Goal: Book appointment/travel/reservation

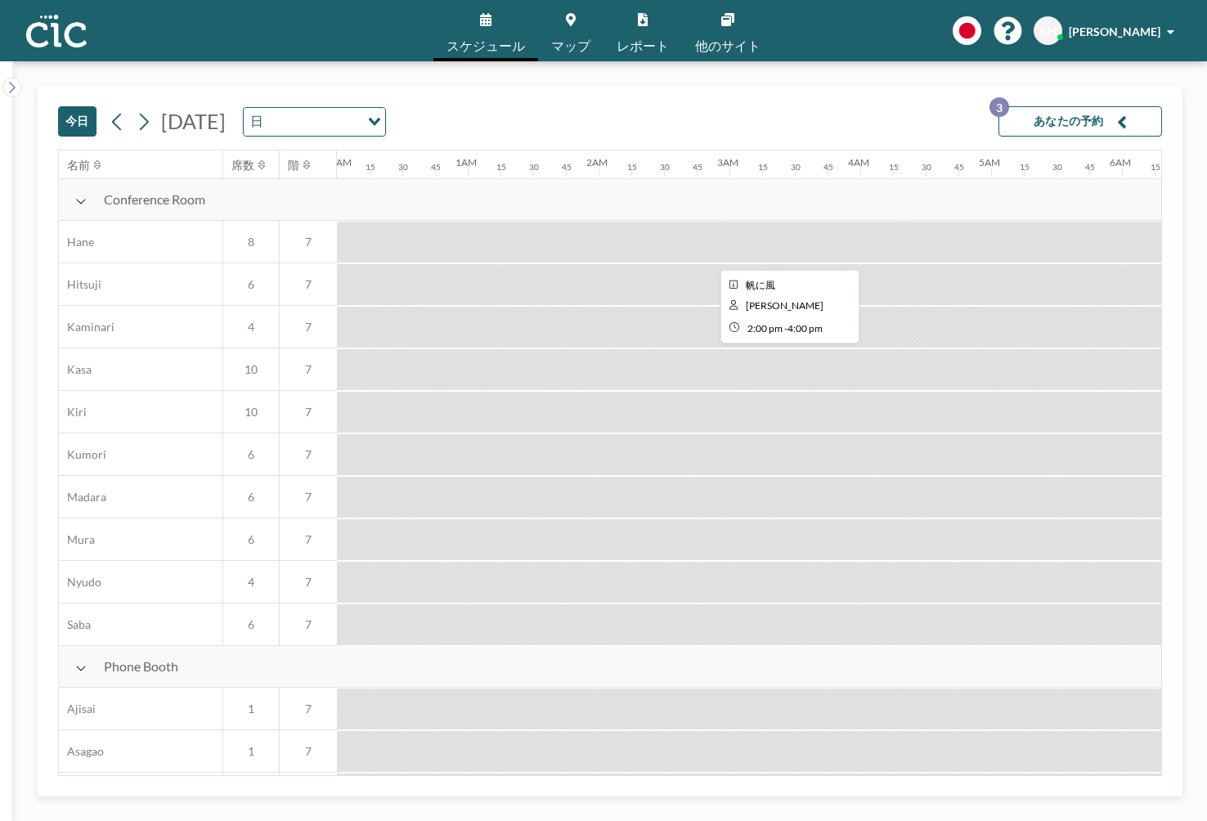
scroll to position [0, 1223]
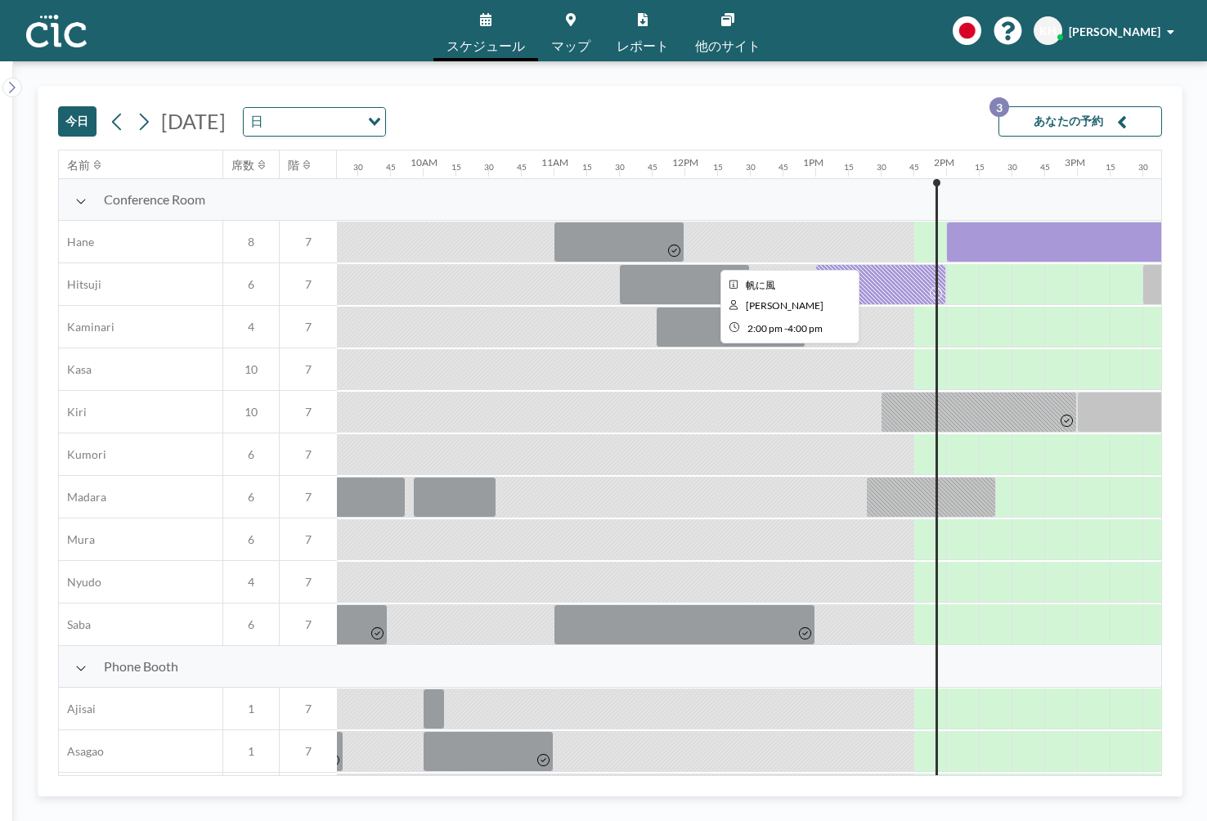
click at [946, 222] on div at bounding box center [1077, 242] width 262 height 41
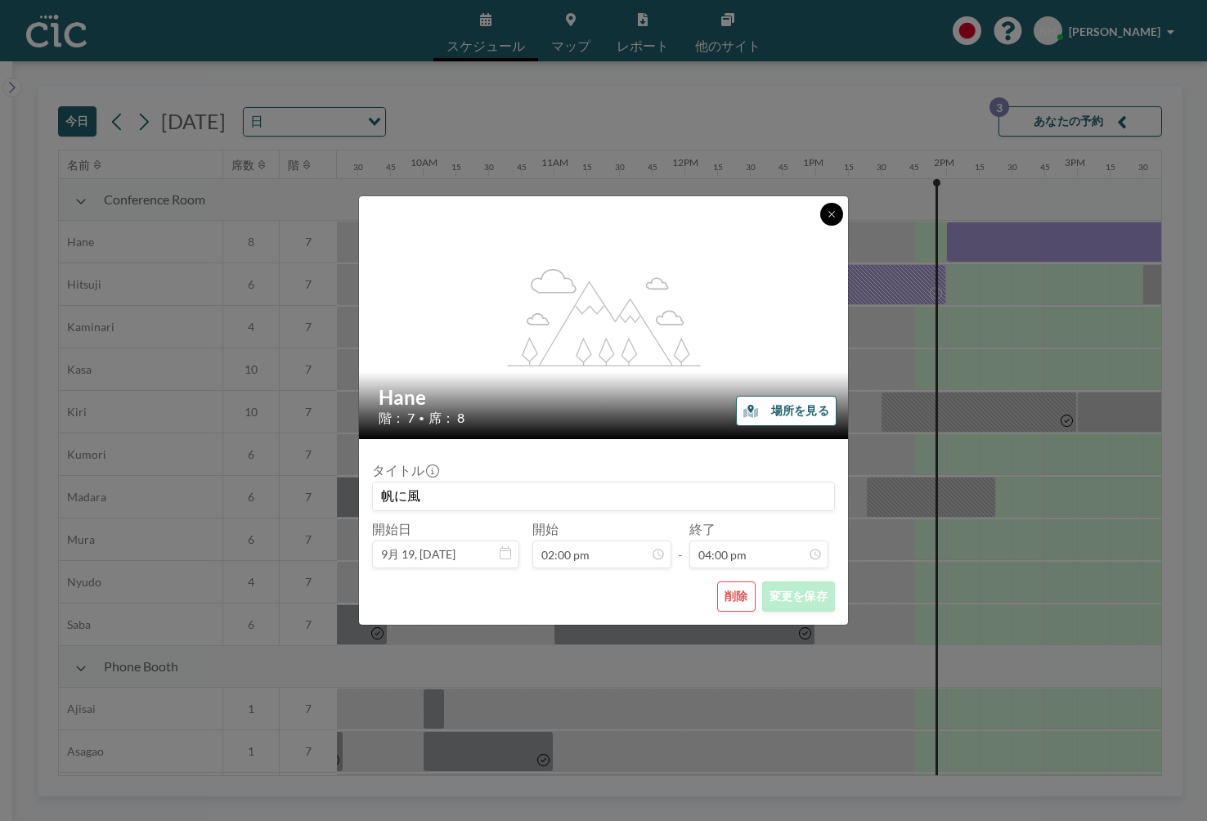
click at [820, 226] on button at bounding box center [831, 214] width 23 height 23
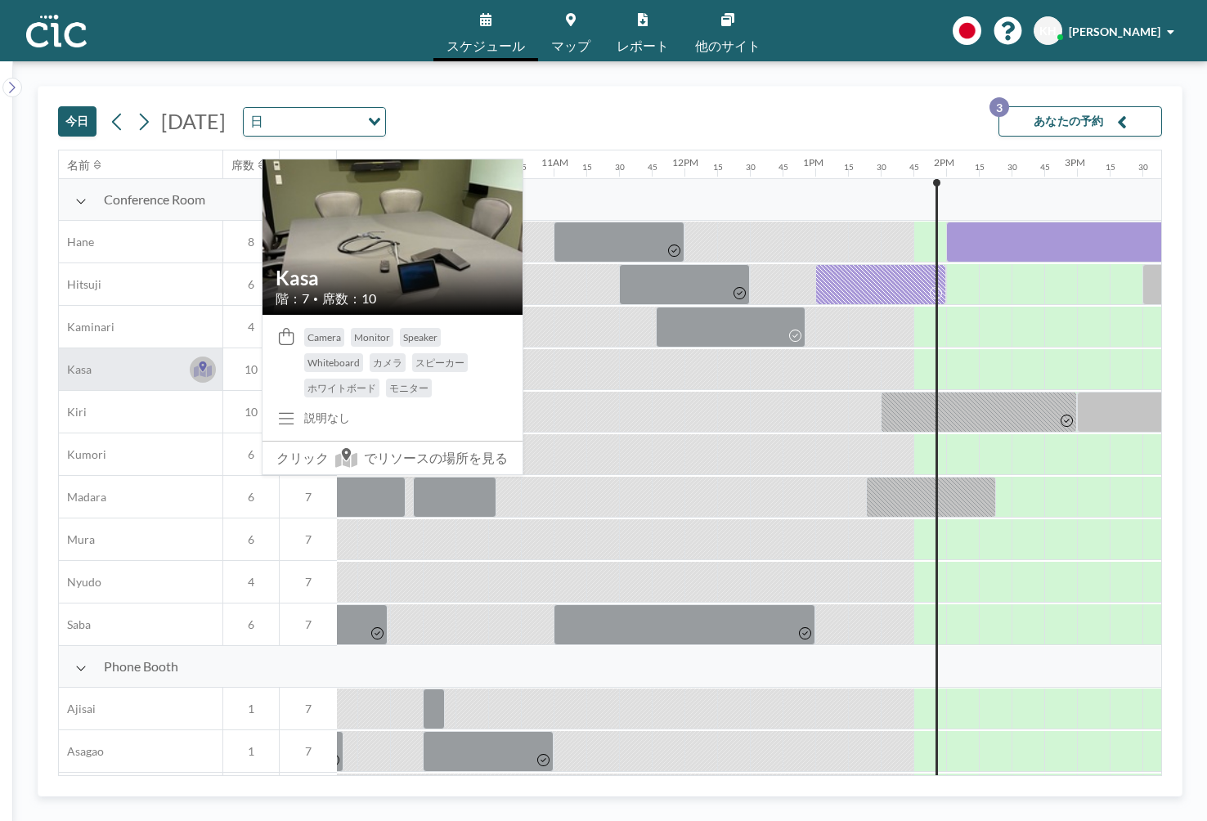
click at [199, 361] on icon at bounding box center [202, 366] width 7 height 10
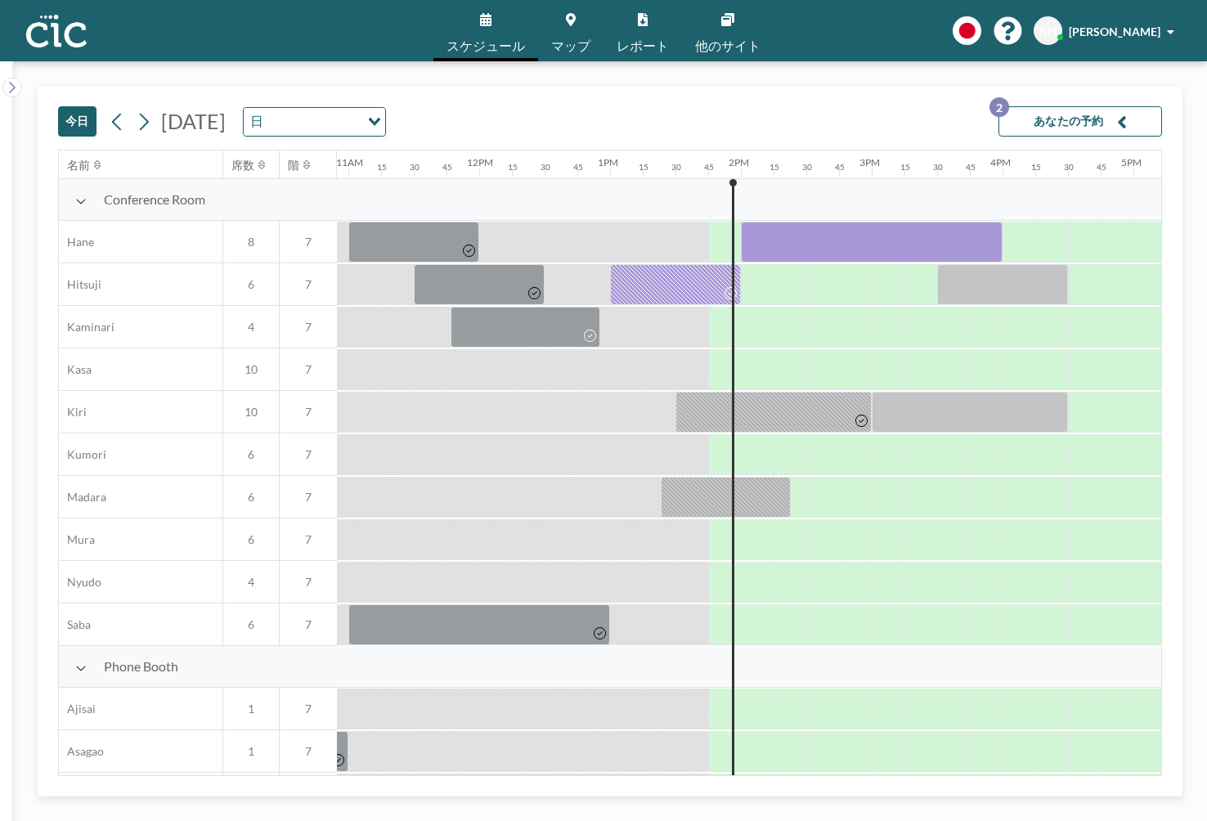
scroll to position [0, 1435]
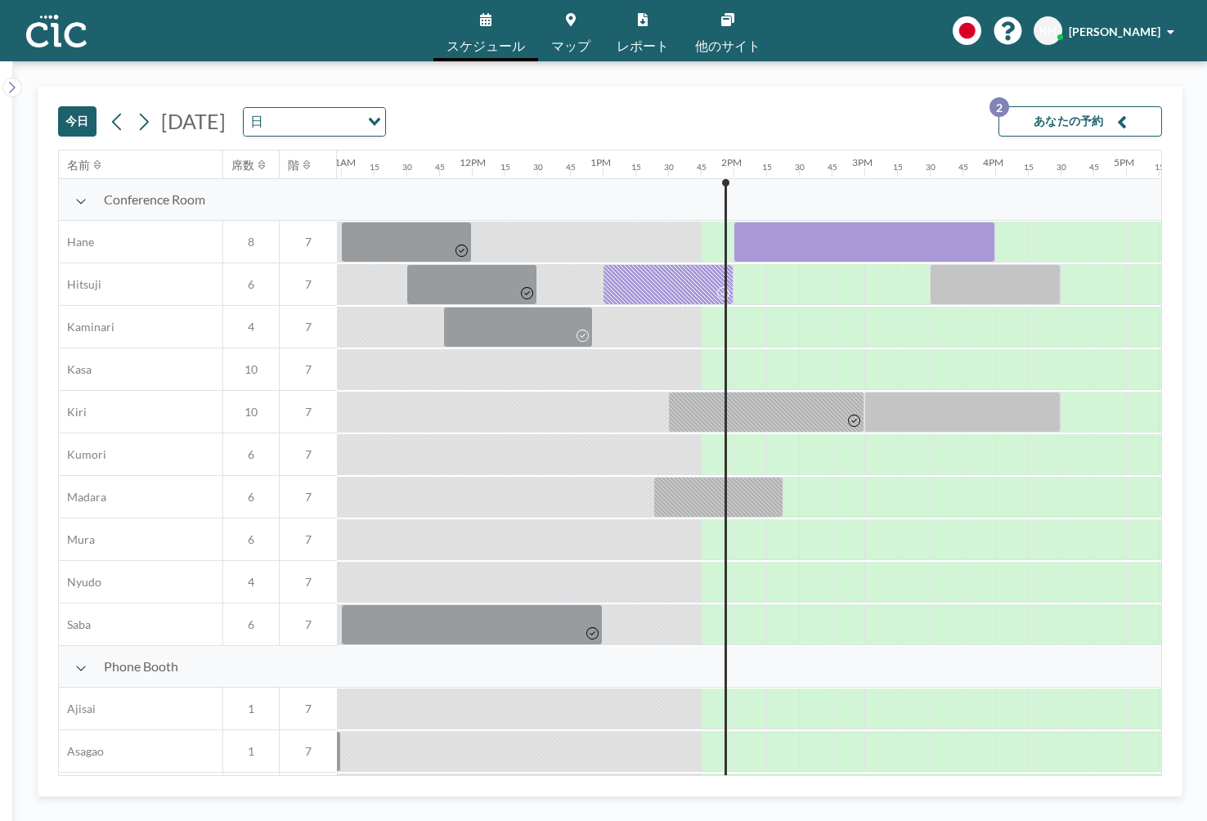
click at [577, 26] on link "マップ" at bounding box center [570, 30] width 65 height 61
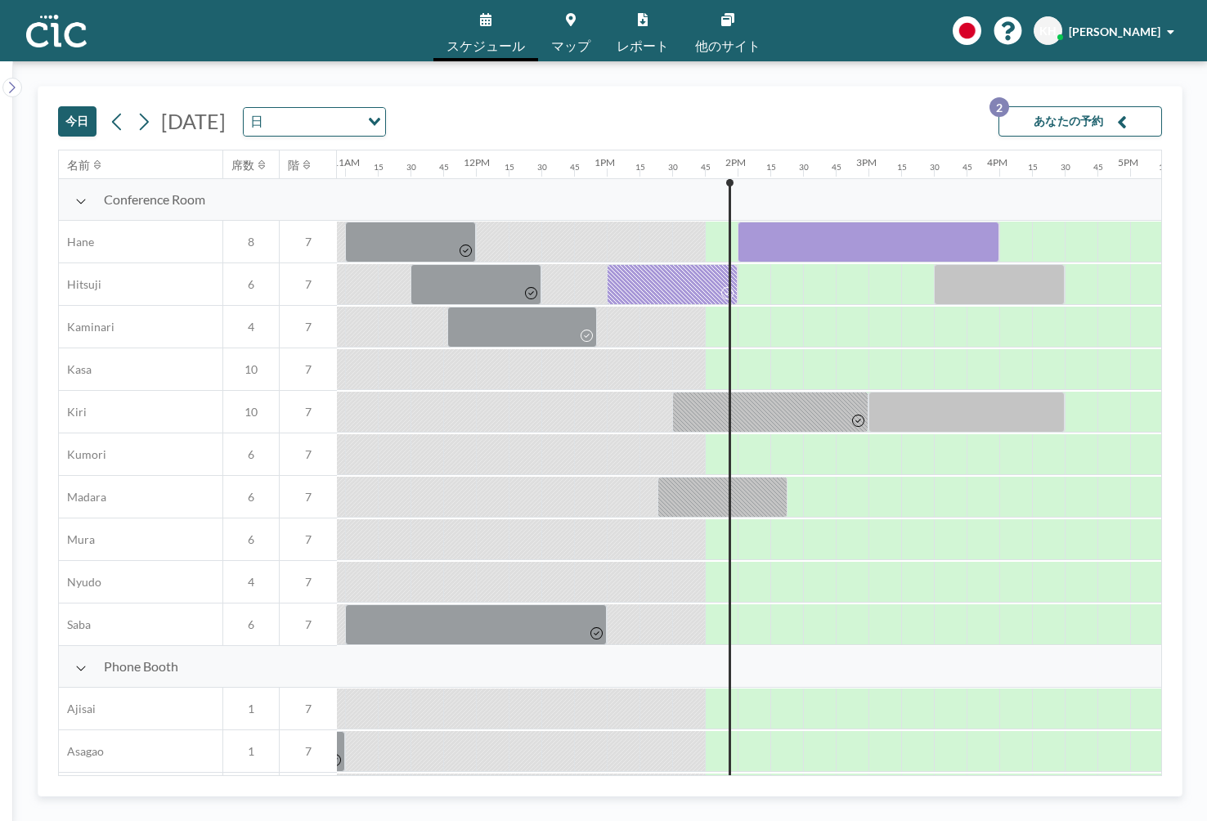
scroll to position [0, 1435]
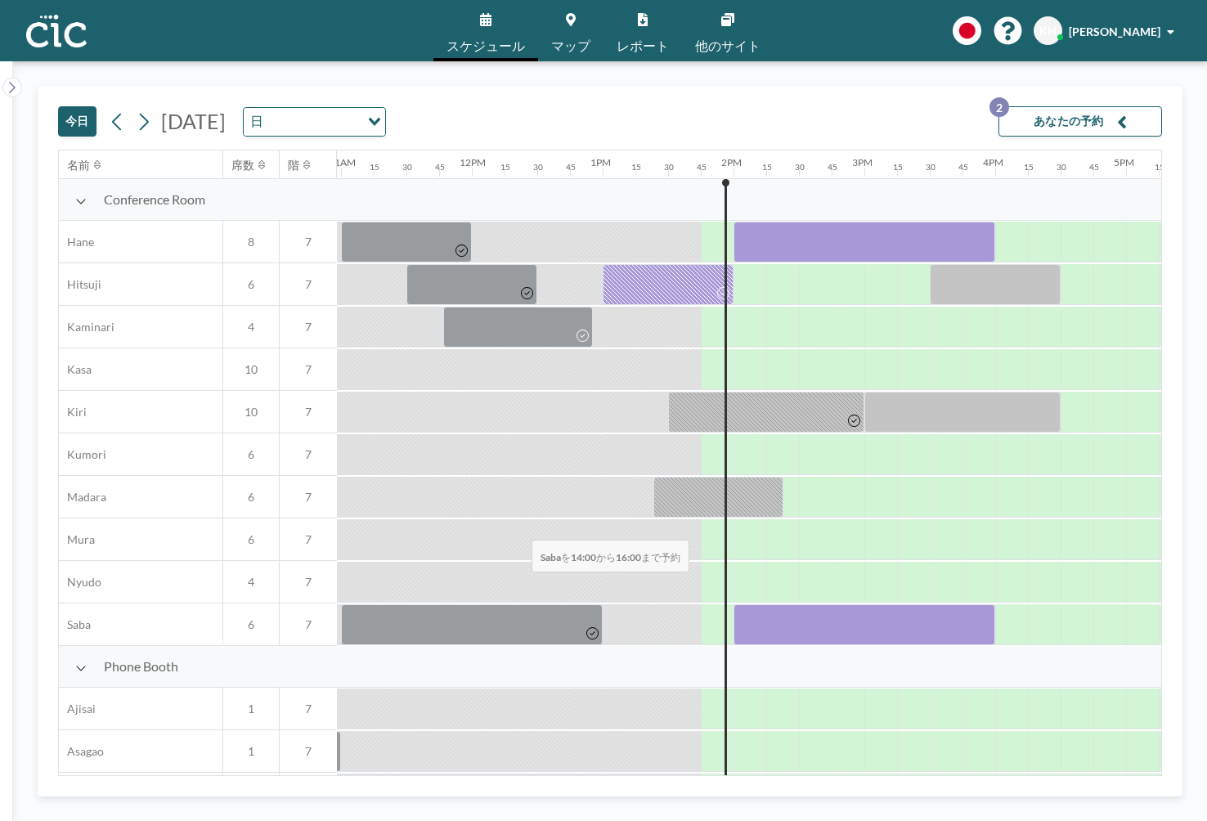
drag, startPoint x: 348, startPoint y: 515, endPoint x: 528, endPoint y: 501, distance: 180.5
click at [734, 604] on div at bounding box center [865, 624] width 262 height 41
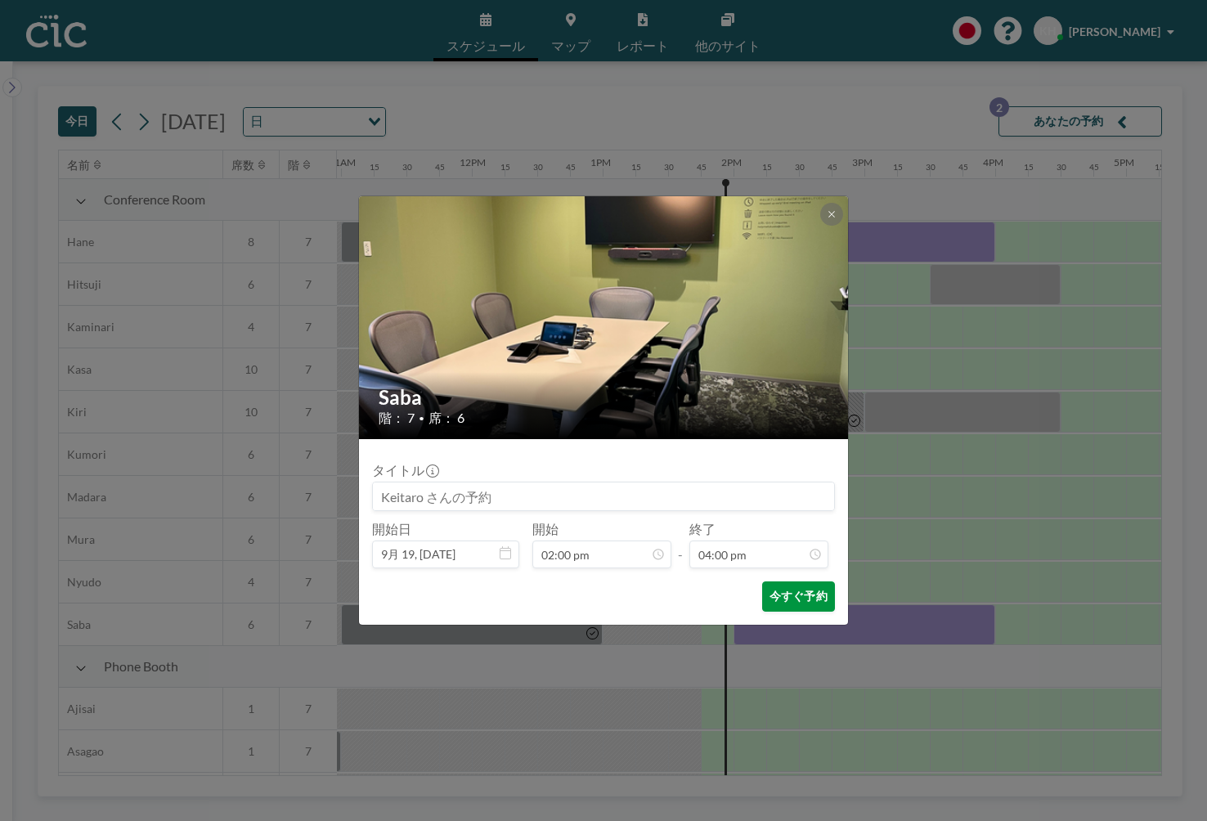
click at [762, 581] on button "今すぐ予約" at bounding box center [798, 596] width 73 height 30
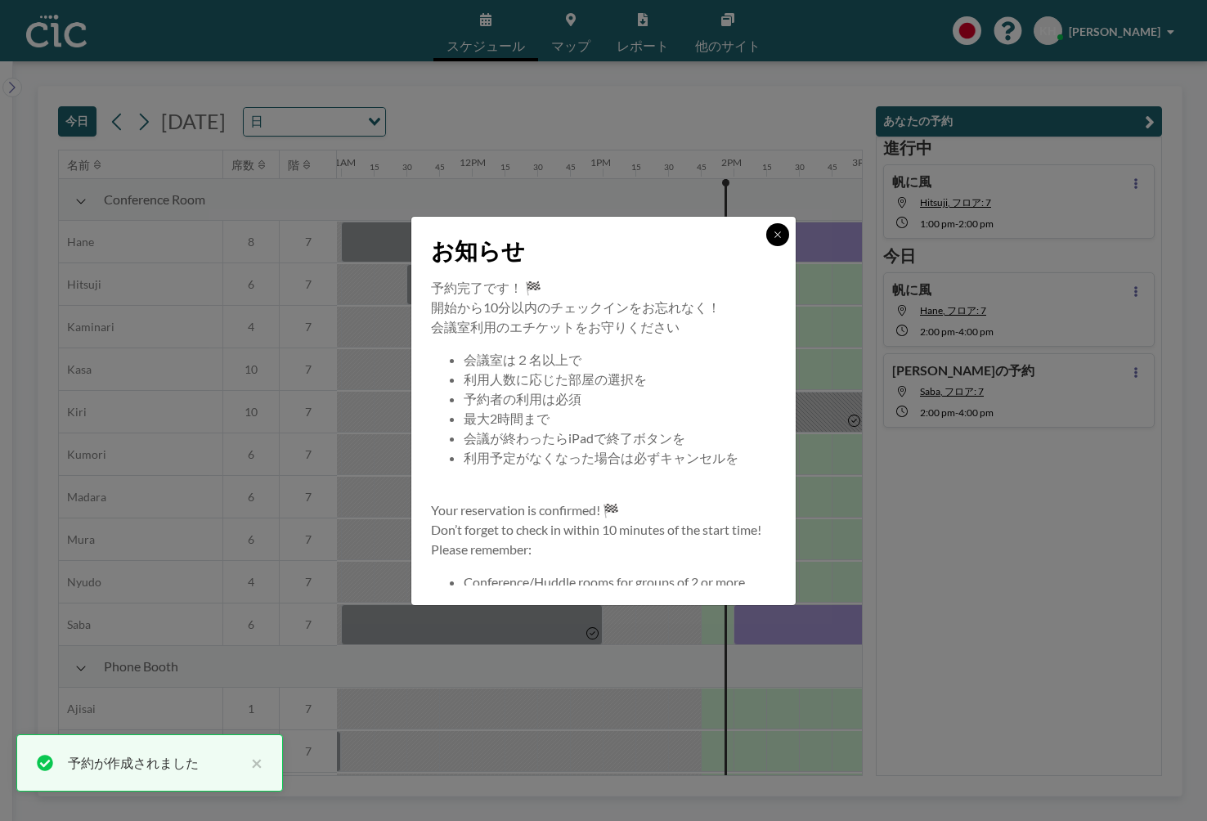
click at [766, 246] on button at bounding box center [777, 234] width 23 height 23
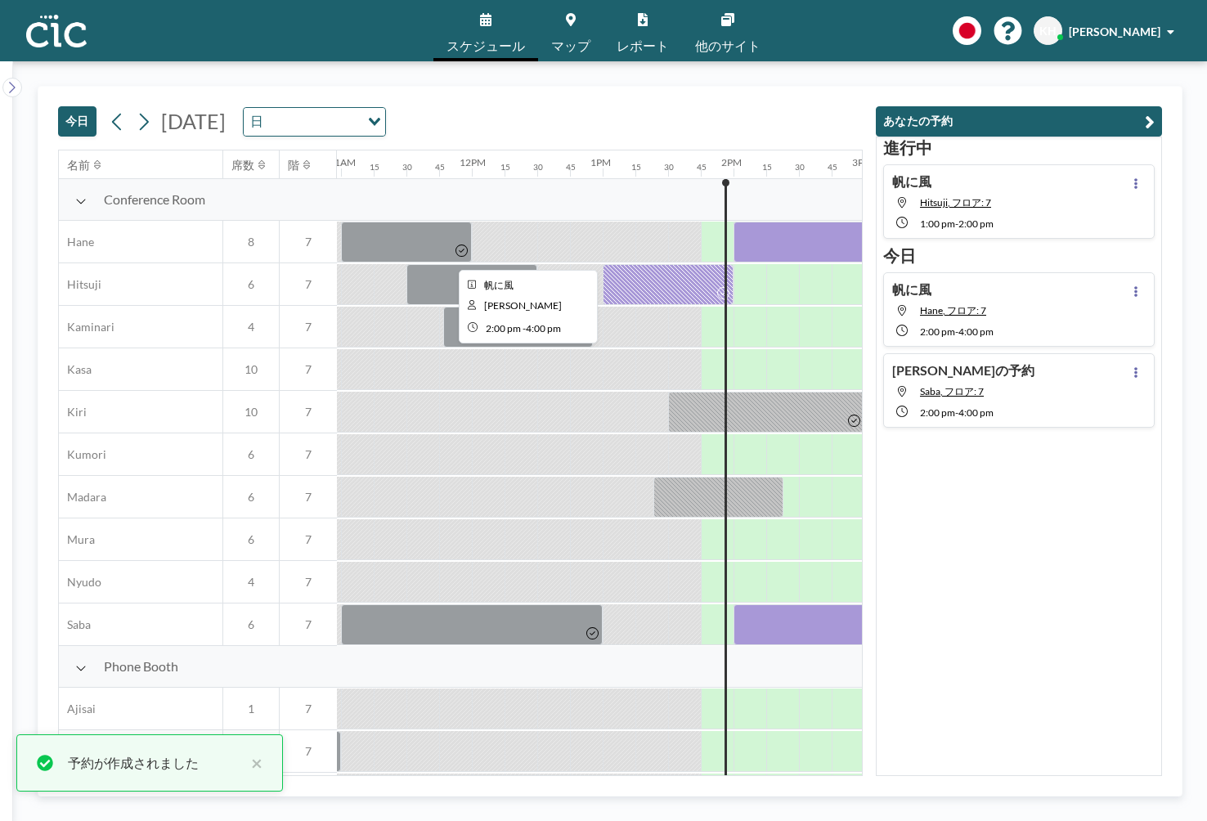
click at [734, 222] on div at bounding box center [865, 242] width 262 height 41
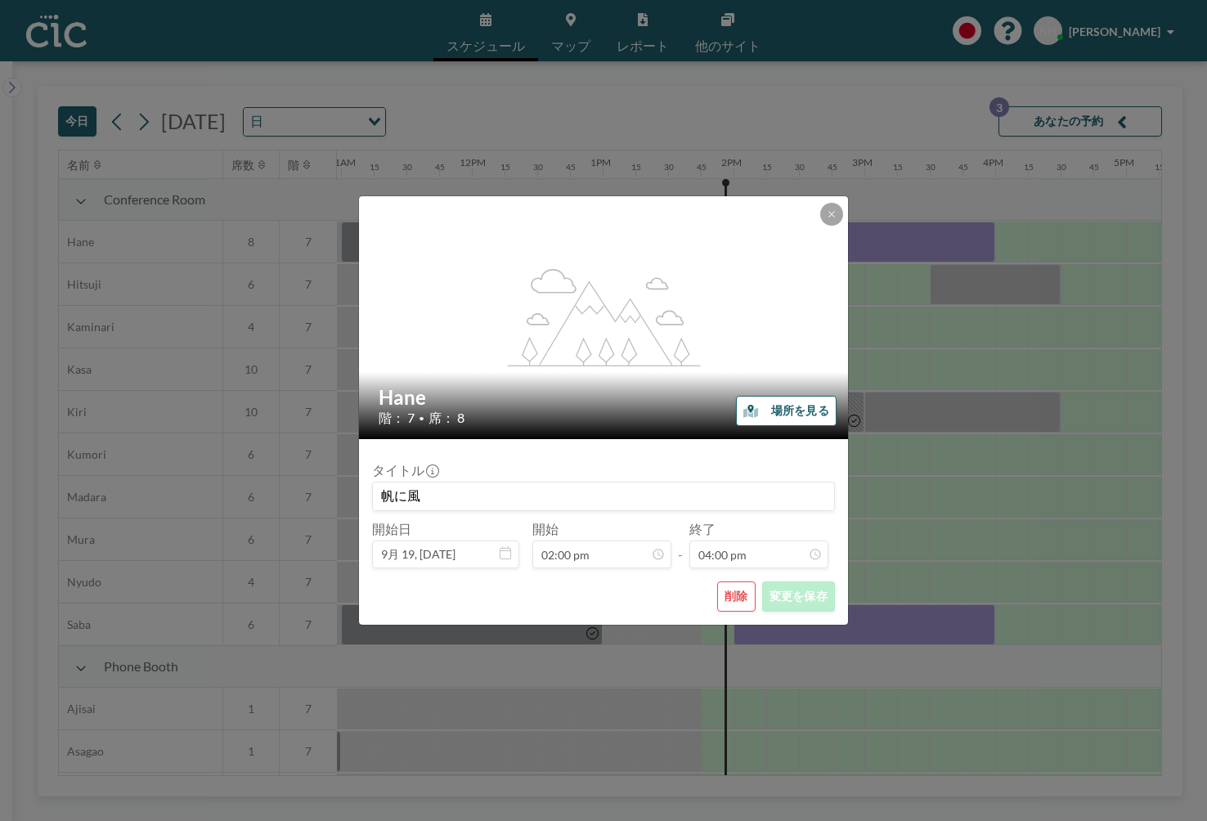
click at [717, 581] on button "削除" at bounding box center [736, 596] width 38 height 30
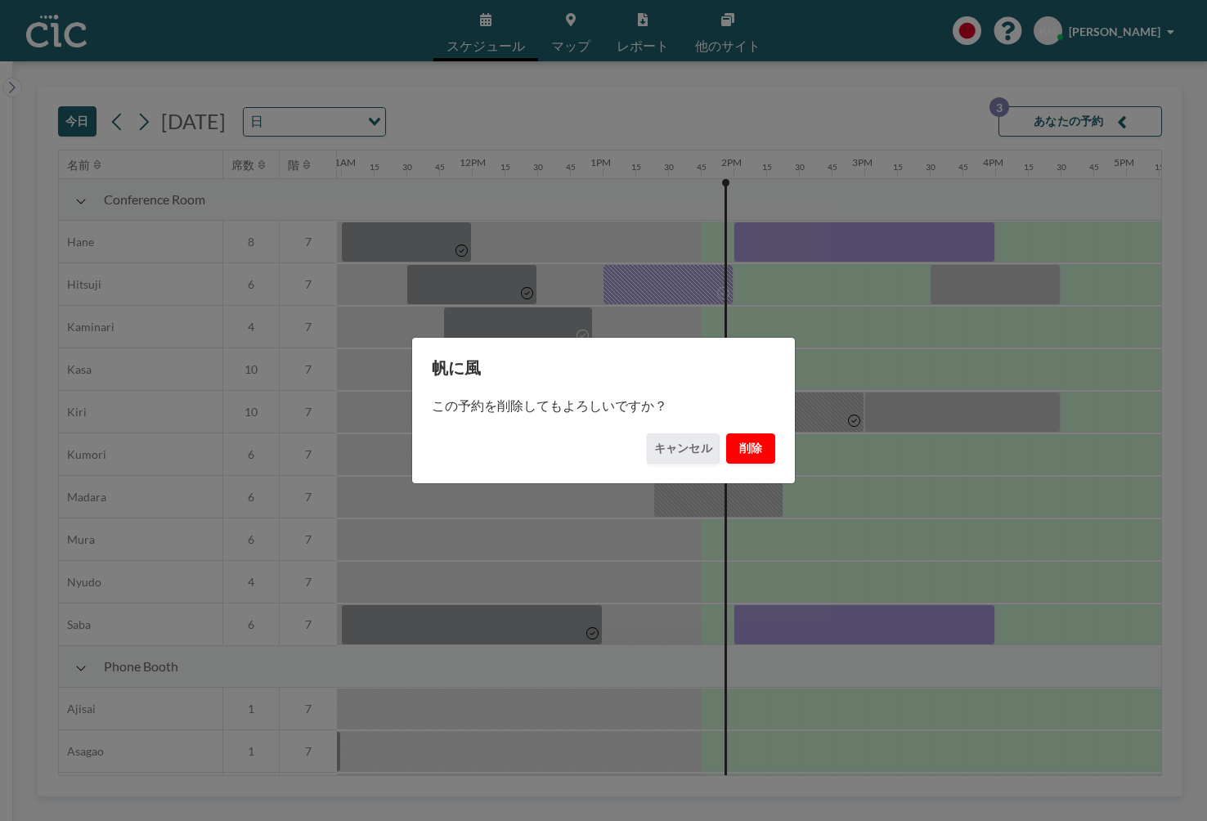
click at [726, 439] on button "削除" at bounding box center [750, 448] width 49 height 30
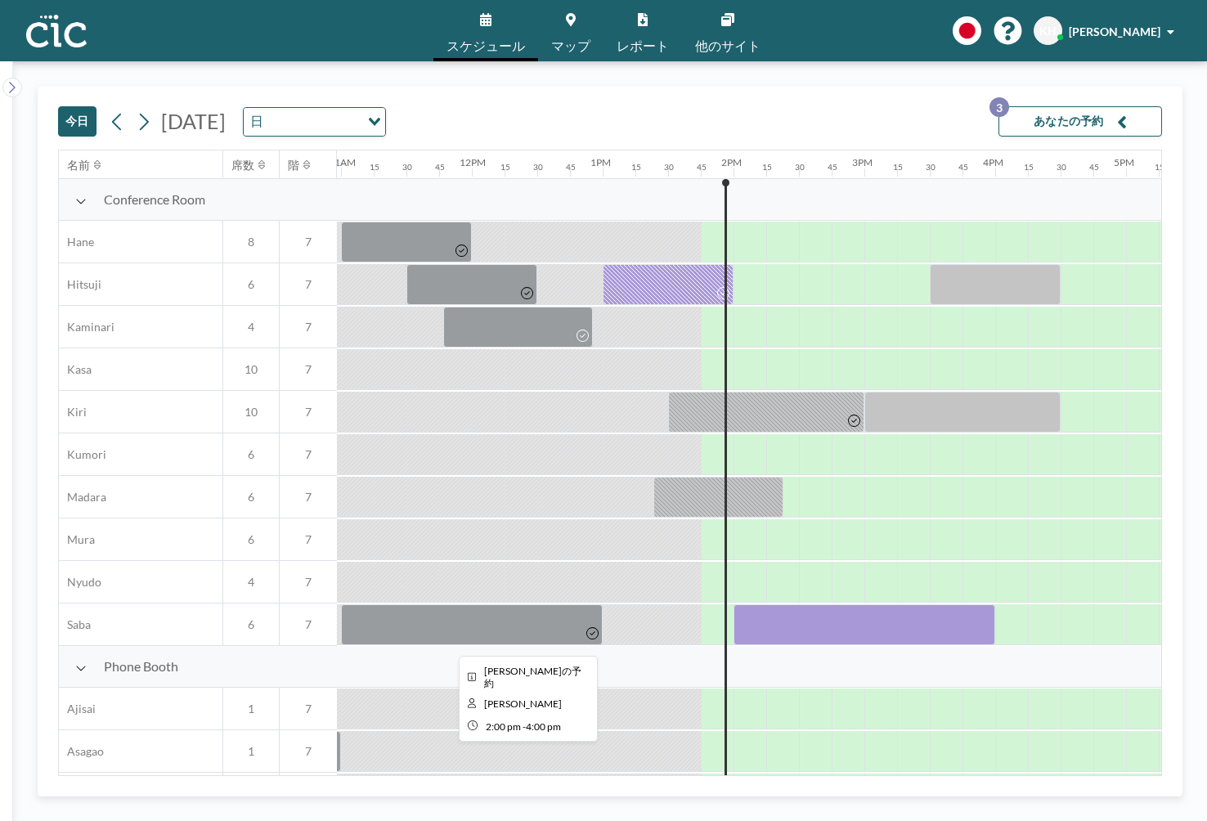
click at [734, 604] on div at bounding box center [865, 624] width 262 height 41
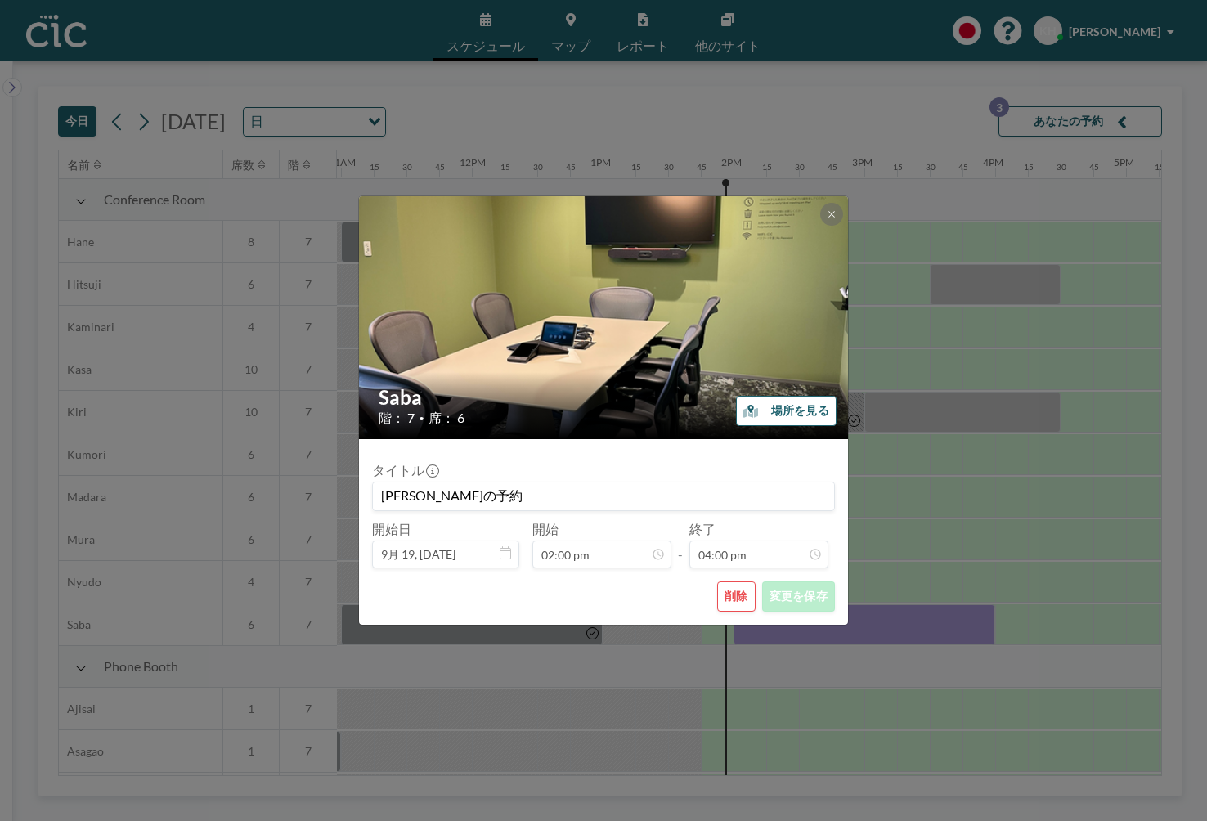
scroll to position [1671, 0]
click at [841, 418] on div "Saba 階： 7 • 席： 6 場所を見る タイトル [PERSON_NAME]の予約 開始日 9月 19, [DATE] 開始 02:00 pm - 終了…" at bounding box center [603, 410] width 1207 height 821
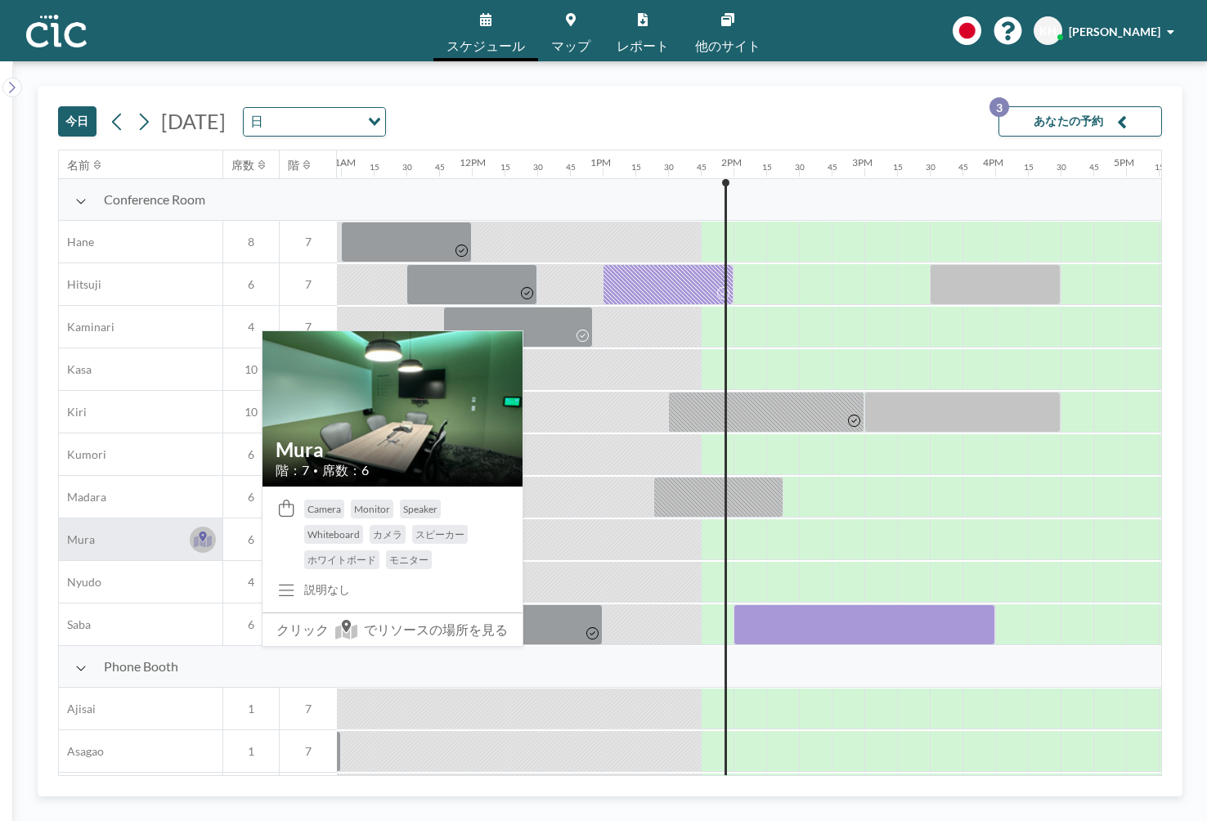
click at [194, 535] on icon at bounding box center [203, 541] width 19 height 12
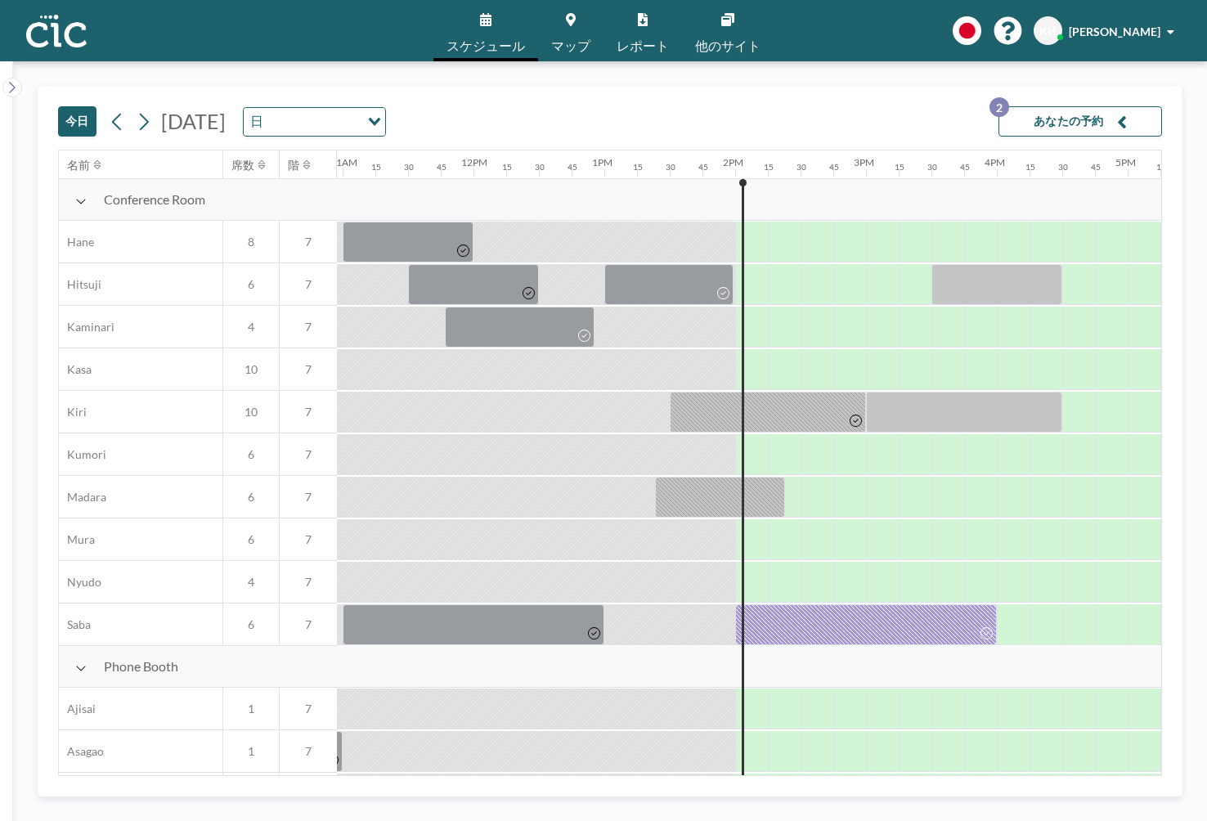
scroll to position [0, 1435]
